Goal: Task Accomplishment & Management: Use online tool/utility

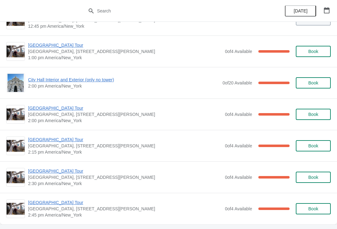
scroll to position [464, 0]
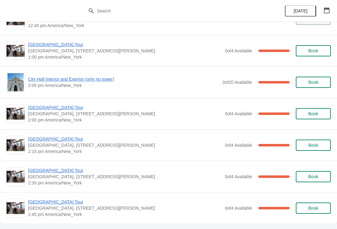
click at [56, 79] on span "City Hall Interior and Exterior (only no tower)" at bounding box center [123, 79] width 191 height 6
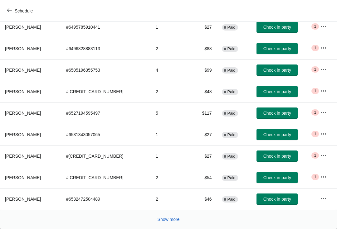
scroll to position [102, 0]
click at [163, 216] on button "Show more" at bounding box center [168, 219] width 27 height 11
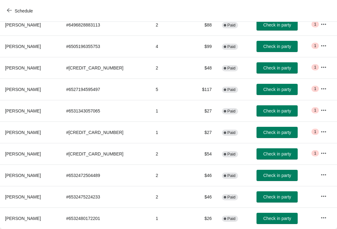
scroll to position [126, 0]
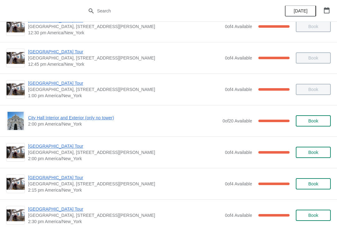
scroll to position [426, 0]
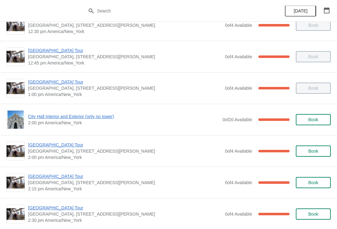
click at [41, 116] on span "City Hall Interior and Exterior (only no tower)" at bounding box center [123, 117] width 191 height 6
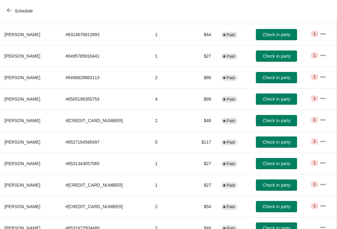
scroll to position [78, 0]
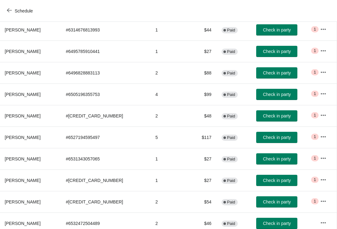
click at [277, 139] on span "Check in party" at bounding box center [277, 137] width 28 height 5
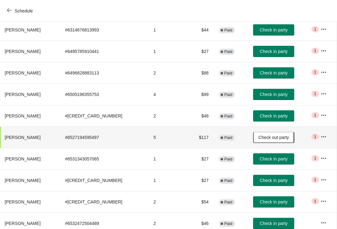
click at [275, 114] on span "Check in party" at bounding box center [274, 116] width 28 height 5
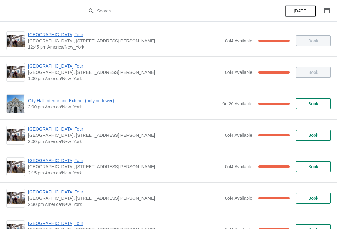
scroll to position [446, 0]
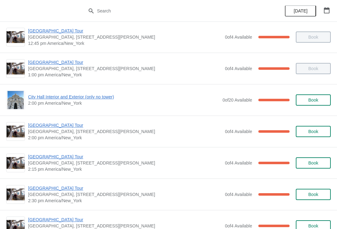
click at [57, 128] on span "[GEOGRAPHIC_DATA] Tour" at bounding box center [125, 125] width 194 height 6
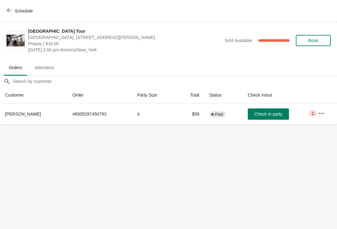
click at [269, 118] on button "Check in party" at bounding box center [268, 114] width 41 height 11
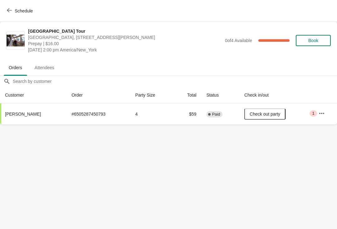
click at [5, 1] on div "Schedule" at bounding box center [168, 11] width 337 height 22
click at [12, 16] on button "Schedule" at bounding box center [20, 10] width 35 height 11
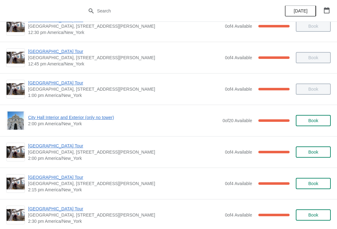
scroll to position [426, 0]
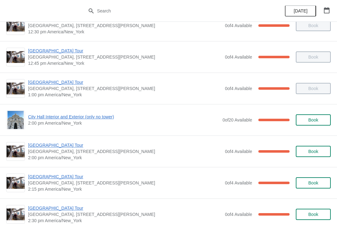
click at [51, 120] on span "City Hall Interior and Exterior (only no tower)" at bounding box center [123, 117] width 191 height 6
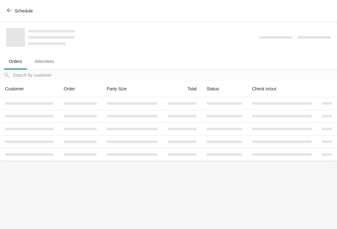
scroll to position [0, 0]
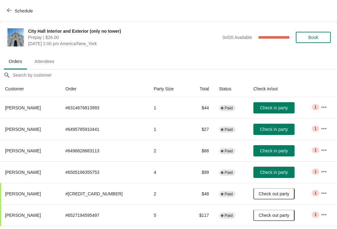
click at [267, 131] on span "Check in party" at bounding box center [274, 129] width 28 height 5
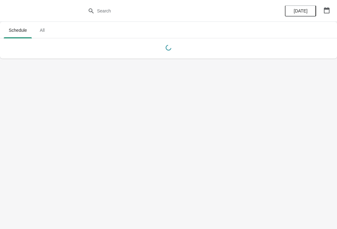
click at [195, 187] on body "Schedule All Schedule All Today" at bounding box center [168, 114] width 337 height 229
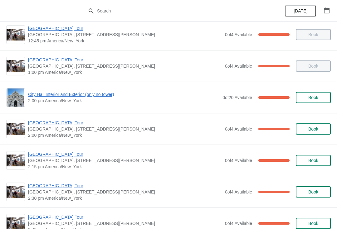
scroll to position [449, 0]
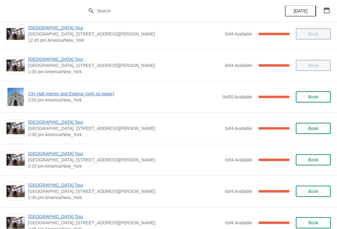
click at [100, 93] on span "City Hall Interior and Exterior (only no tower)" at bounding box center [123, 94] width 191 height 6
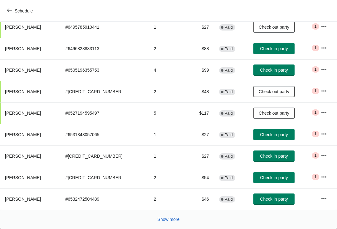
scroll to position [102, 0]
click at [273, 201] on span "Check in party" at bounding box center [274, 199] width 28 height 5
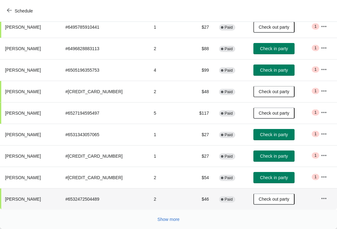
click at [174, 225] on button "Show more" at bounding box center [168, 219] width 27 height 11
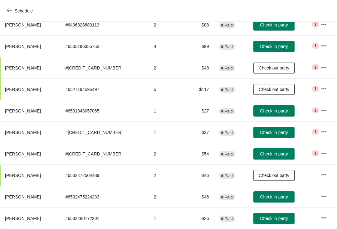
scroll to position [126, 0]
click at [276, 198] on span "Check in party" at bounding box center [274, 197] width 28 height 5
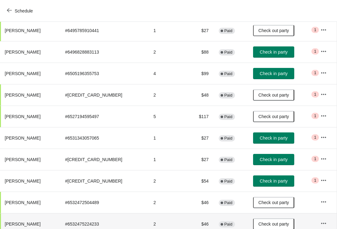
scroll to position [97, 0]
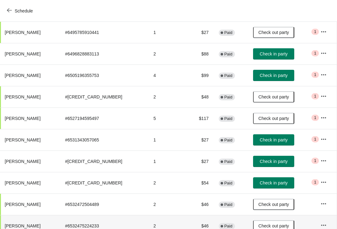
click at [283, 59] on button "Check in party" at bounding box center [273, 53] width 41 height 11
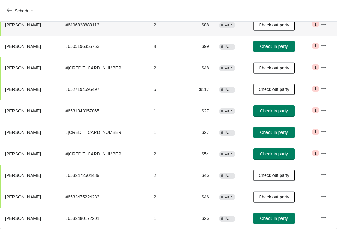
scroll to position [126, 0]
click at [276, 222] on button "Check in party" at bounding box center [273, 218] width 41 height 11
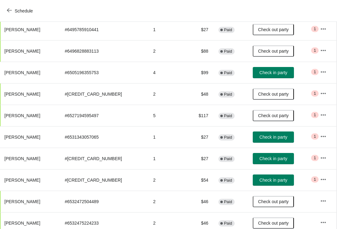
scroll to position [102, 0]
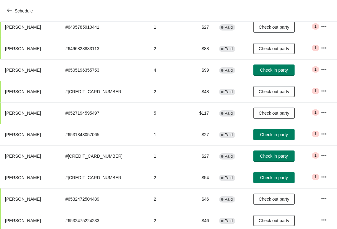
click at [276, 177] on span "Check in party" at bounding box center [274, 177] width 28 height 5
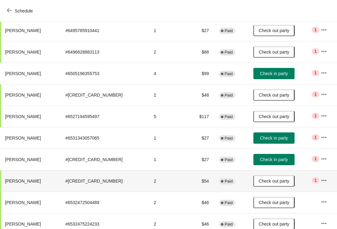
scroll to position [99, 0]
click at [278, 138] on span "Check in party" at bounding box center [274, 138] width 28 height 5
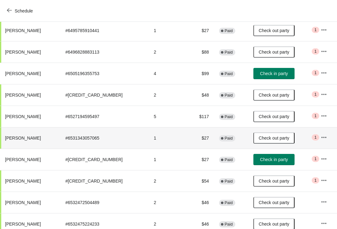
click at [280, 160] on span "Check in party" at bounding box center [274, 159] width 28 height 5
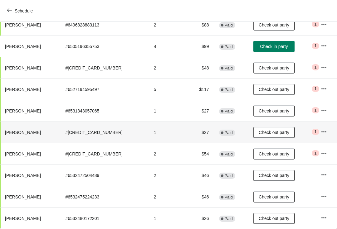
scroll to position [126, 0]
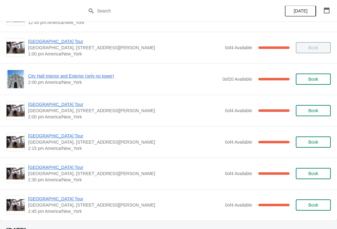
scroll to position [468, 0]
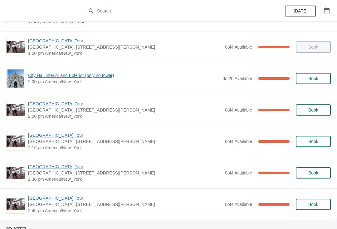
click at [47, 136] on span "[GEOGRAPHIC_DATA] Tour" at bounding box center [125, 135] width 194 height 6
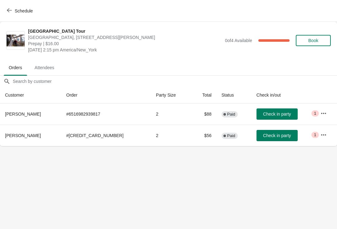
click at [274, 110] on button "Check in party" at bounding box center [277, 114] width 41 height 11
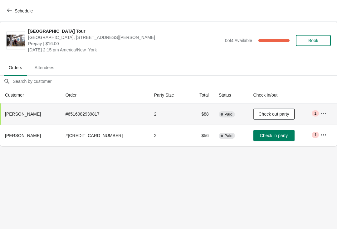
click at [13, 12] on span "Schedule" at bounding box center [20, 11] width 25 height 6
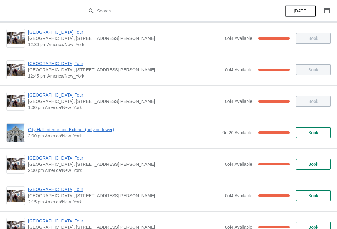
scroll to position [421, 0]
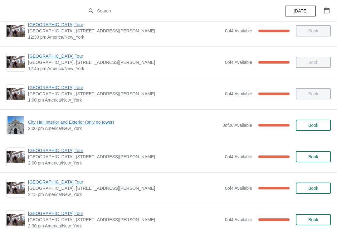
click at [62, 125] on span "City Hall Interior and Exterior (only no tower)" at bounding box center [123, 122] width 191 height 6
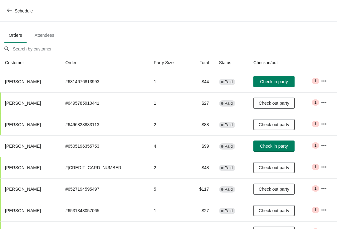
scroll to position [27, 0]
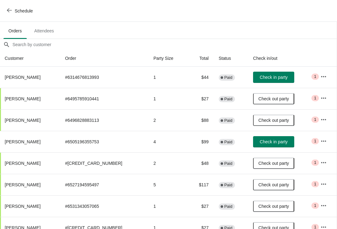
click at [12, 9] on span "Schedule" at bounding box center [20, 11] width 25 height 6
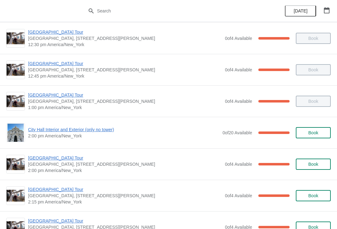
scroll to position [415, 0]
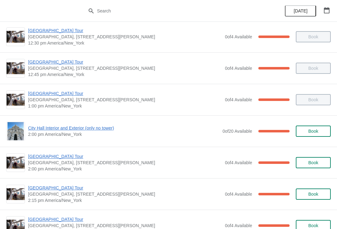
click at [63, 157] on span "[GEOGRAPHIC_DATA] Tour" at bounding box center [125, 157] width 194 height 6
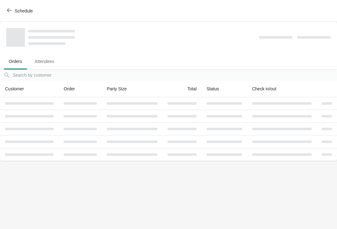
scroll to position [0, 0]
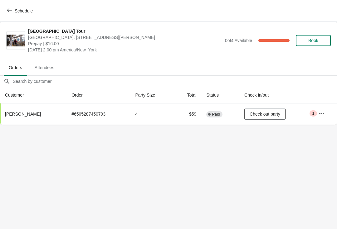
click at [11, 13] on span "button" at bounding box center [9, 11] width 5 height 6
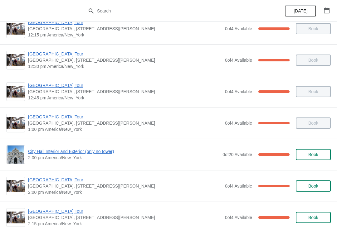
scroll to position [402, 0]
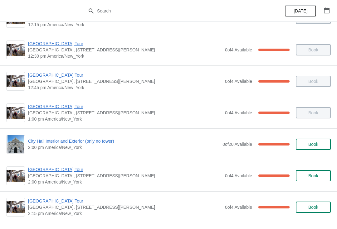
click at [72, 139] on span "City Hall Interior and Exterior (only no tower)" at bounding box center [123, 141] width 191 height 6
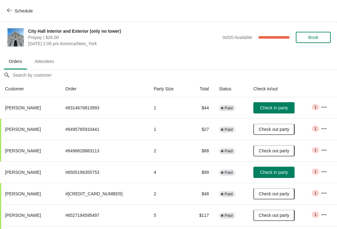
click at [268, 103] on button "Check in party" at bounding box center [273, 107] width 41 height 11
click at [16, 11] on span "Schedule" at bounding box center [24, 10] width 18 height 5
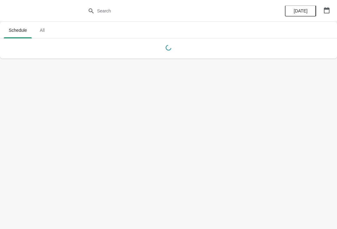
click at [332, 9] on button "button" at bounding box center [326, 10] width 11 height 11
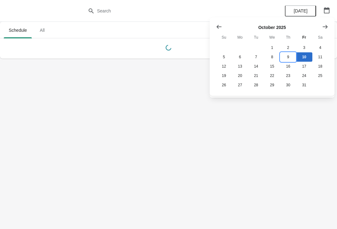
click at [291, 58] on button "9" at bounding box center [288, 56] width 16 height 9
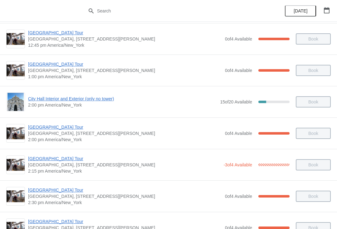
scroll to position [445, 0]
click at [99, 101] on span "City Hall Interior and Exterior (only no tower)" at bounding box center [122, 99] width 189 height 6
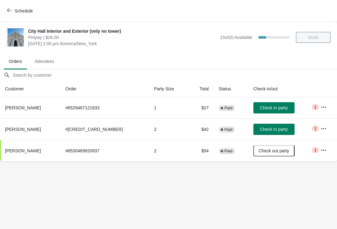
click at [273, 130] on span "Check in party" at bounding box center [274, 129] width 28 height 5
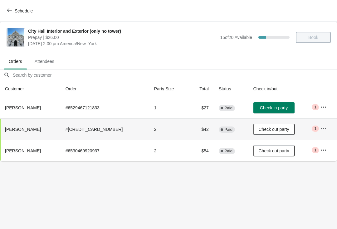
click at [12, 5] on button "Schedule" at bounding box center [20, 10] width 35 height 11
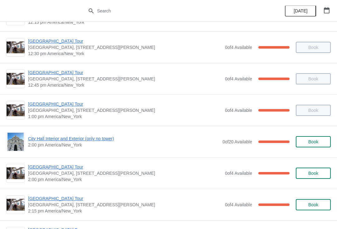
scroll to position [405, 0]
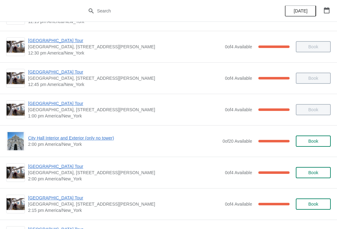
click at [66, 167] on span "[GEOGRAPHIC_DATA] Tour" at bounding box center [125, 167] width 194 height 6
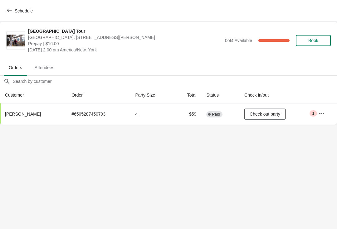
scroll to position [0, 0]
click at [7, 10] on icon "button" at bounding box center [9, 10] width 5 height 4
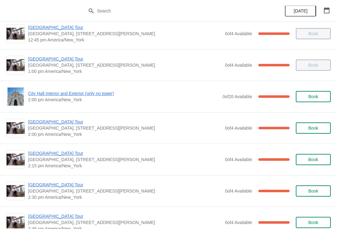
scroll to position [452, 0]
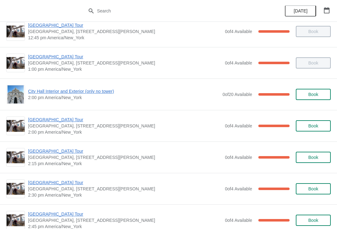
click at [56, 151] on span "[GEOGRAPHIC_DATA] Tour" at bounding box center [125, 151] width 194 height 6
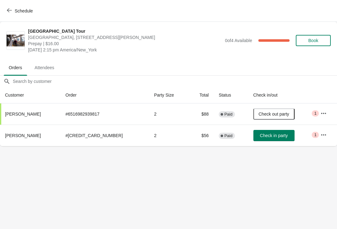
scroll to position [0, 0]
click at [12, 12] on span "Schedule" at bounding box center [20, 11] width 25 height 6
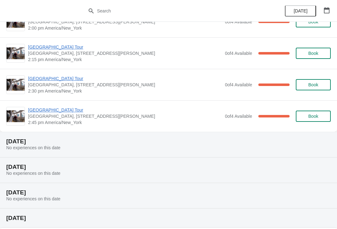
scroll to position [555, 0]
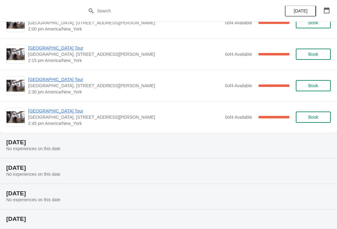
click at [61, 82] on span "[GEOGRAPHIC_DATA] Tour" at bounding box center [125, 79] width 194 height 6
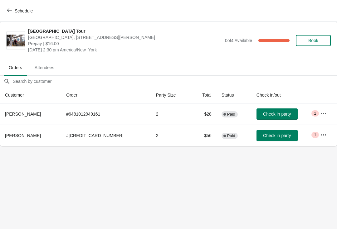
click at [12, 11] on span "Schedule" at bounding box center [20, 11] width 25 height 6
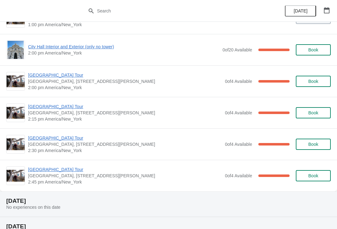
scroll to position [497, 0]
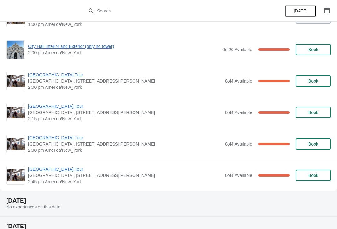
click at [66, 169] on span "[GEOGRAPHIC_DATA] Tour" at bounding box center [125, 169] width 194 height 6
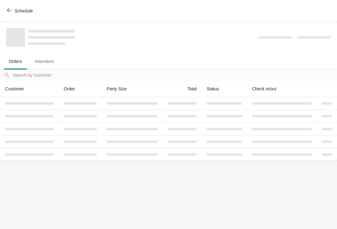
scroll to position [0, 0]
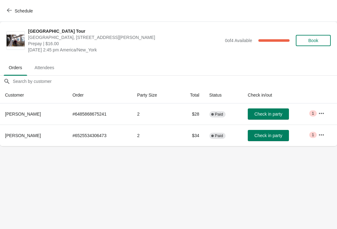
click at [12, 14] on button "Schedule" at bounding box center [20, 10] width 35 height 11
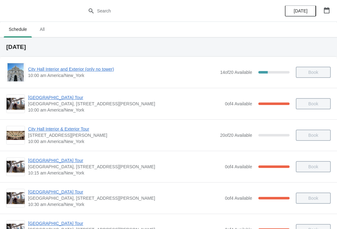
scroll to position [1, 0]
